Goal: Information Seeking & Learning: Check status

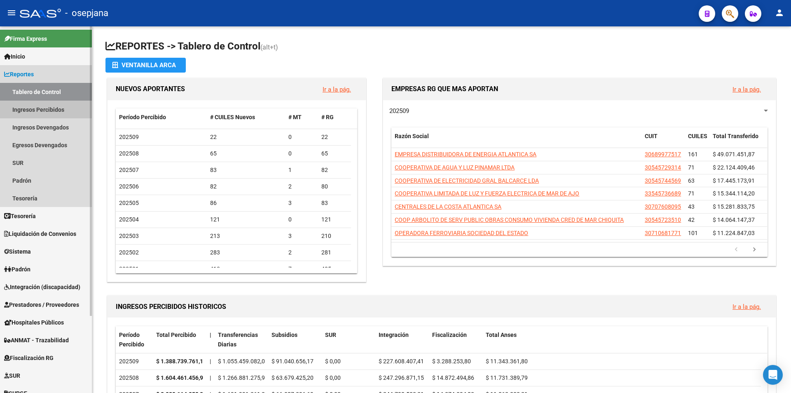
click at [30, 110] on link "Ingresos Percibidos" at bounding box center [46, 110] width 92 height 18
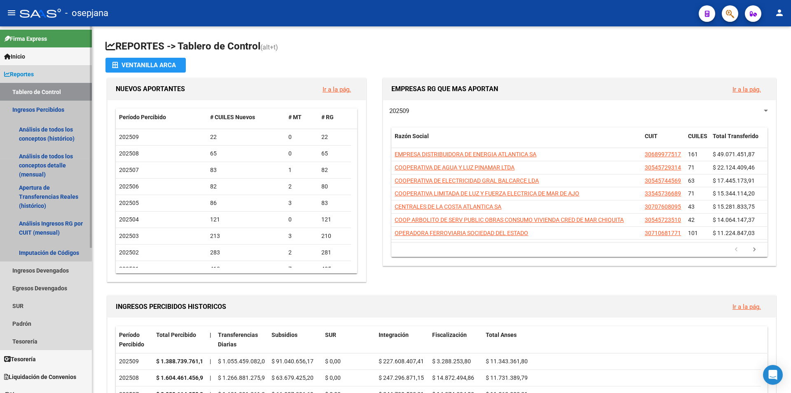
click at [42, 110] on link "Ingresos Percibidos" at bounding box center [46, 110] width 92 height 18
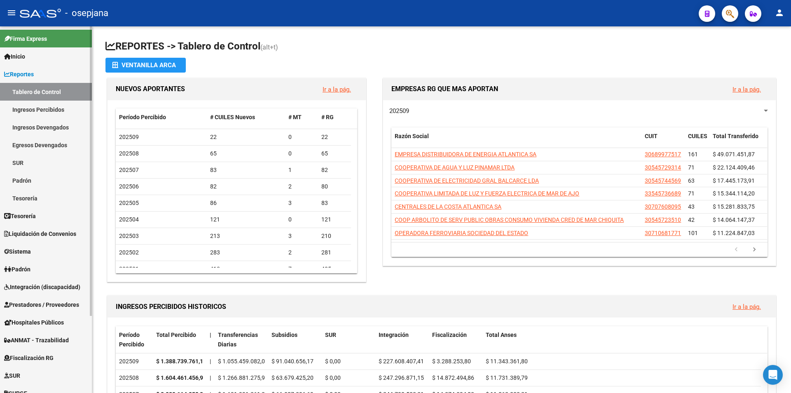
click at [35, 108] on link "Ingresos Percibidos" at bounding box center [46, 110] width 92 height 18
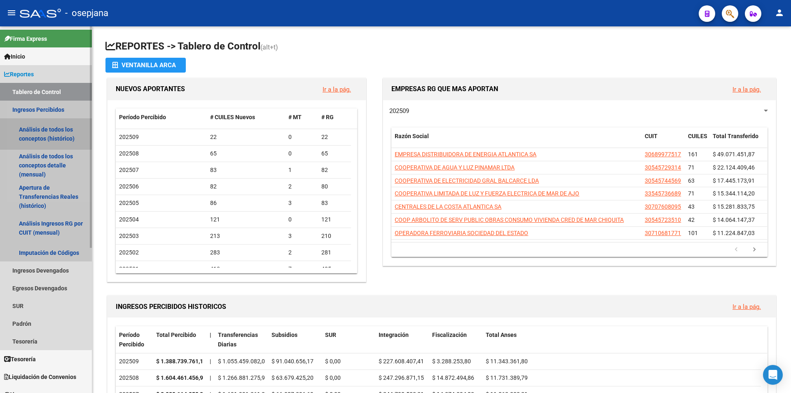
click at [41, 133] on link "Análisis de todos los conceptos (histórico)" at bounding box center [46, 133] width 92 height 31
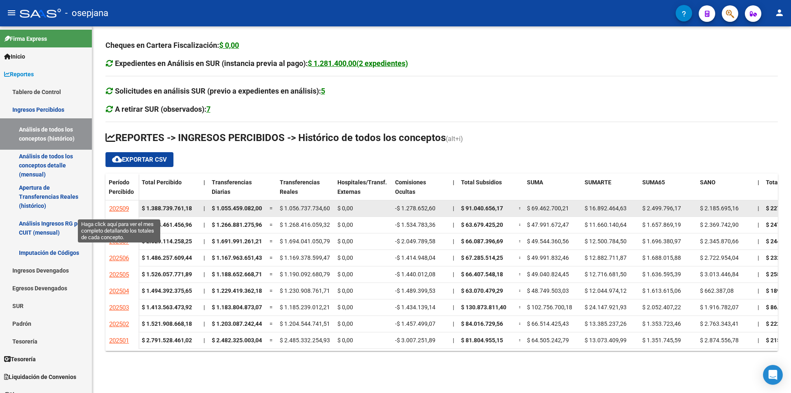
click at [113, 207] on span "202509" at bounding box center [119, 208] width 20 height 7
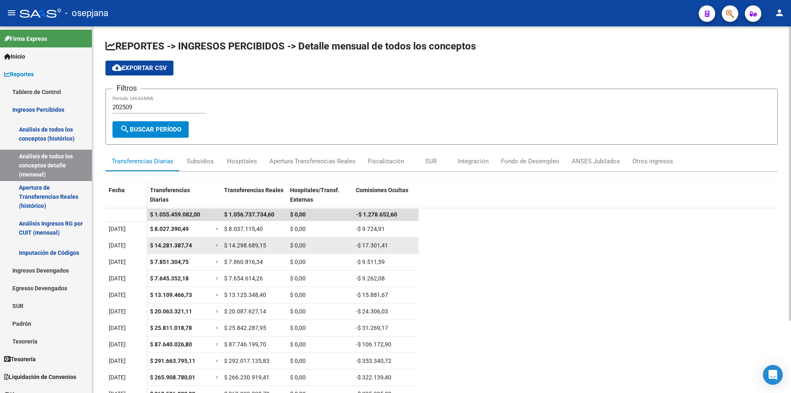
scroll to position [90, 0]
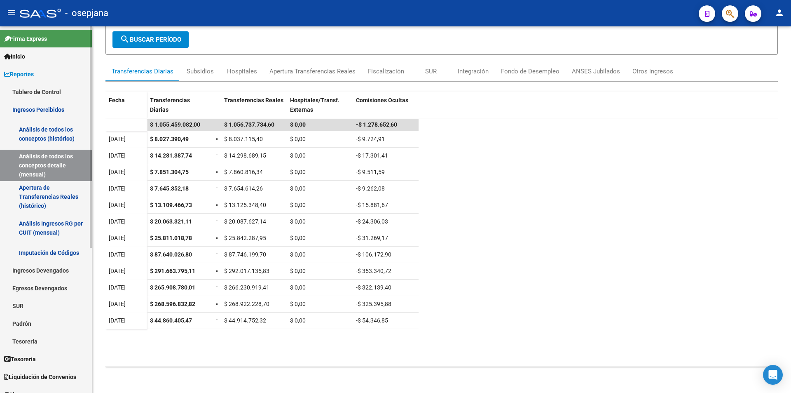
click at [35, 105] on link "Ingresos Percibidos" at bounding box center [46, 110] width 92 height 18
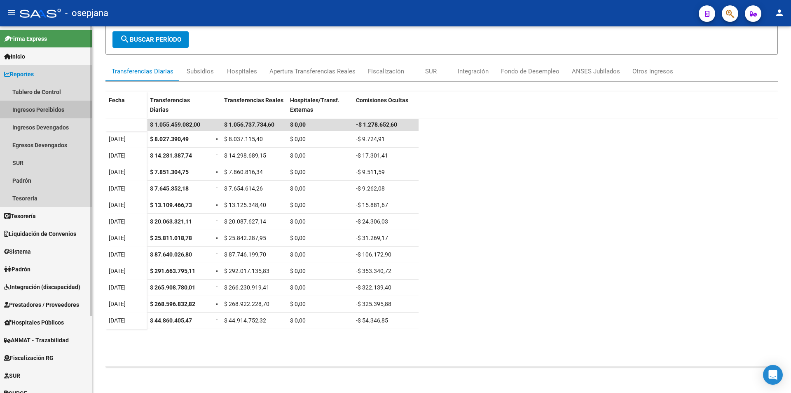
click at [35, 105] on link "Ingresos Percibidos" at bounding box center [46, 110] width 92 height 18
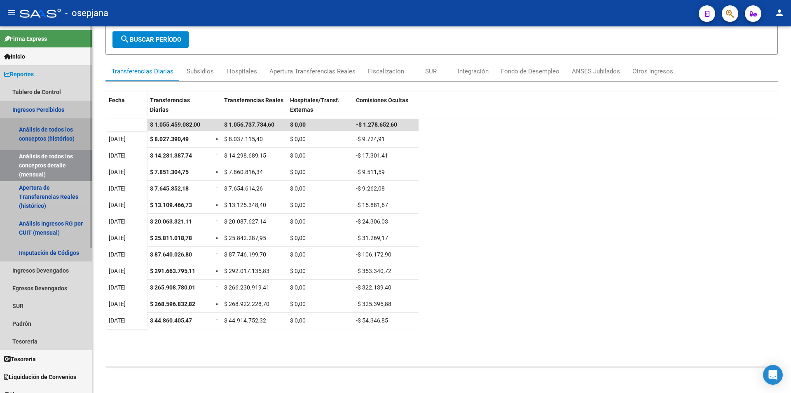
click at [54, 133] on link "Análisis de todos los conceptos (histórico)" at bounding box center [46, 133] width 92 height 31
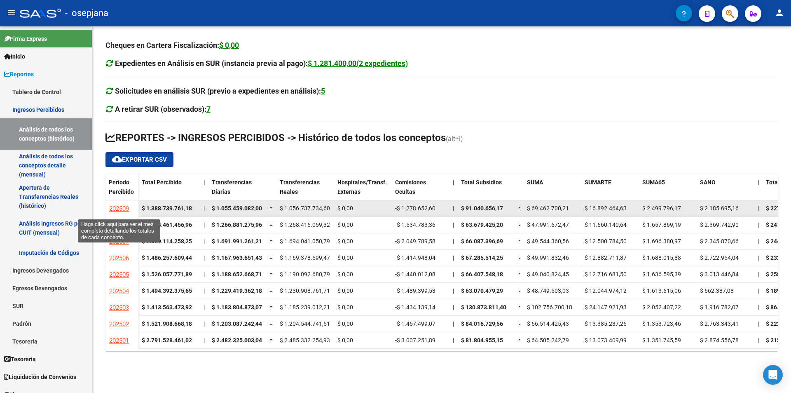
click at [120, 207] on span "202509" at bounding box center [119, 208] width 20 height 7
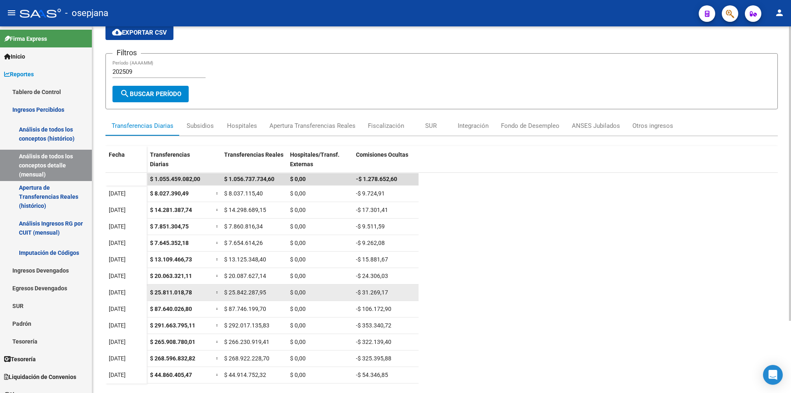
scroll to position [90, 0]
